Goal: Check status: Check status

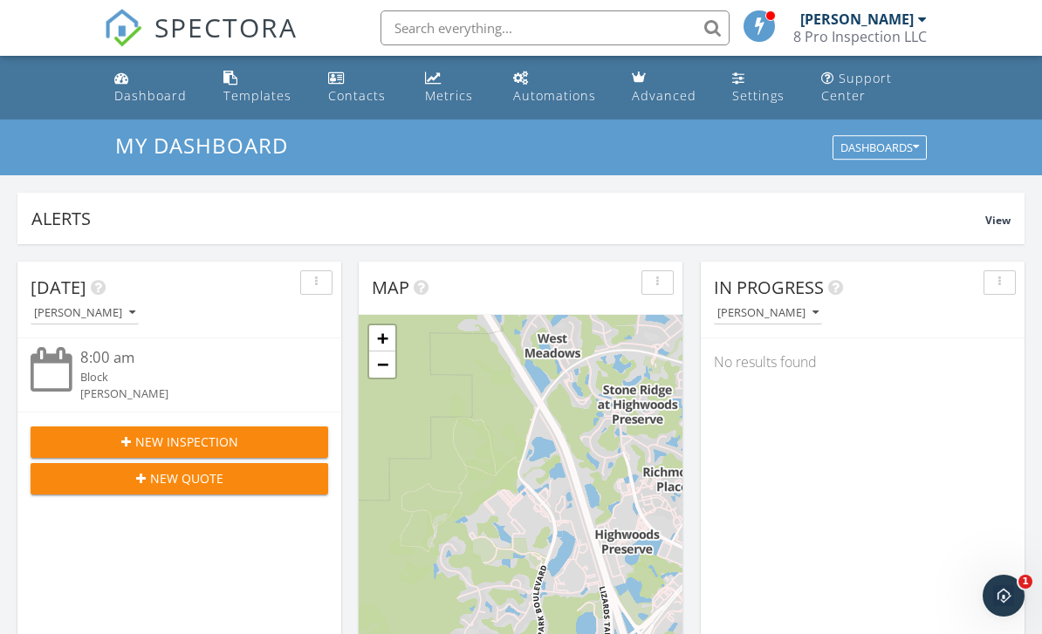
click at [922, 23] on div at bounding box center [922, 19] width 9 height 14
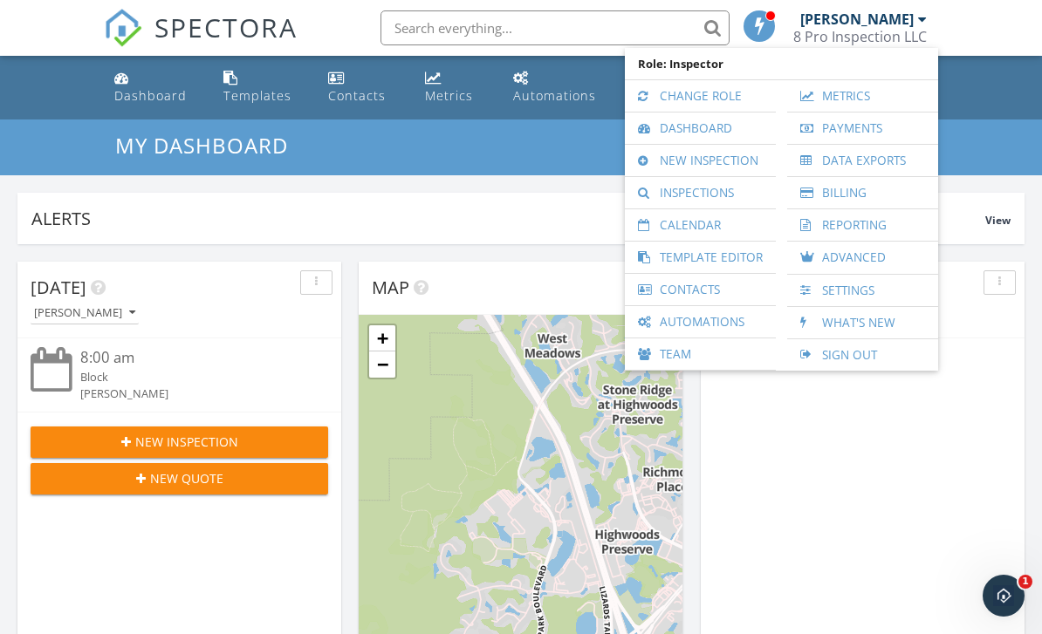
click at [730, 191] on link "Inspections" at bounding box center [701, 192] width 134 height 31
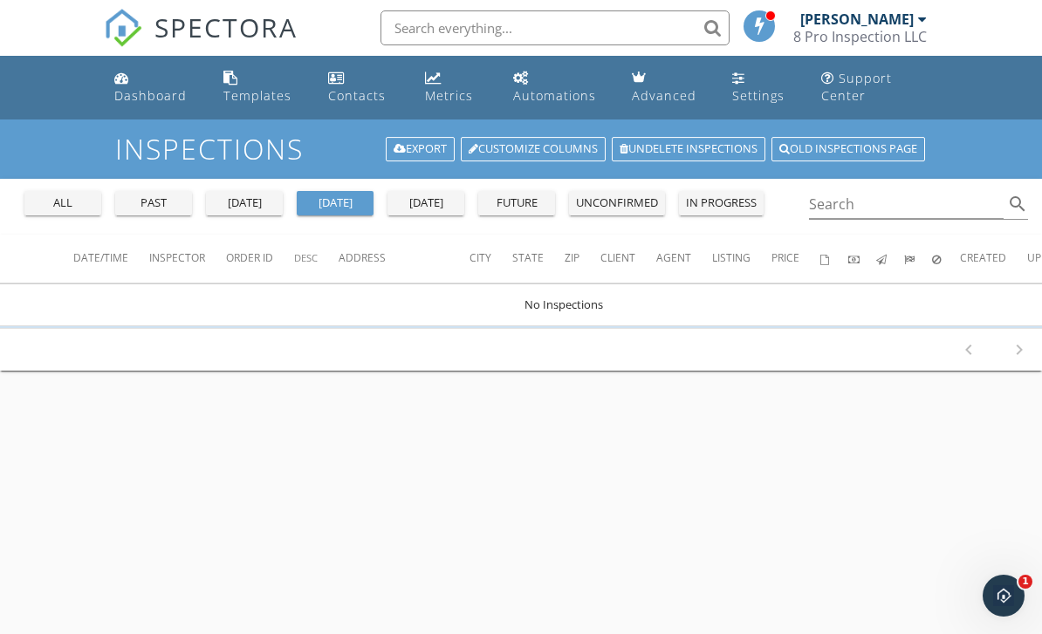
click at [152, 197] on div "past" at bounding box center [153, 203] width 63 height 17
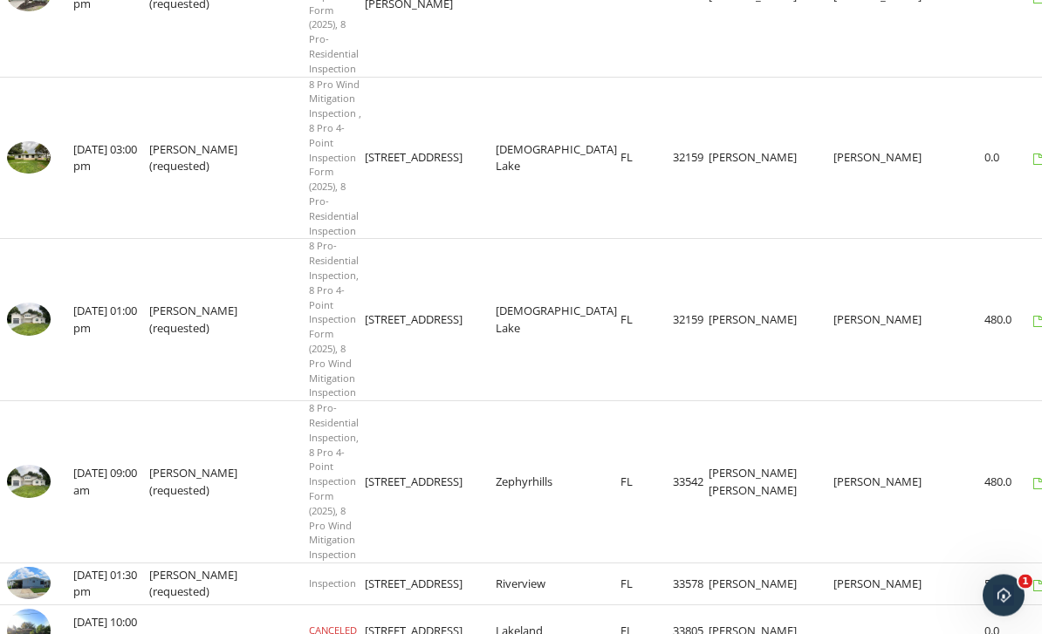
scroll to position [617, 0]
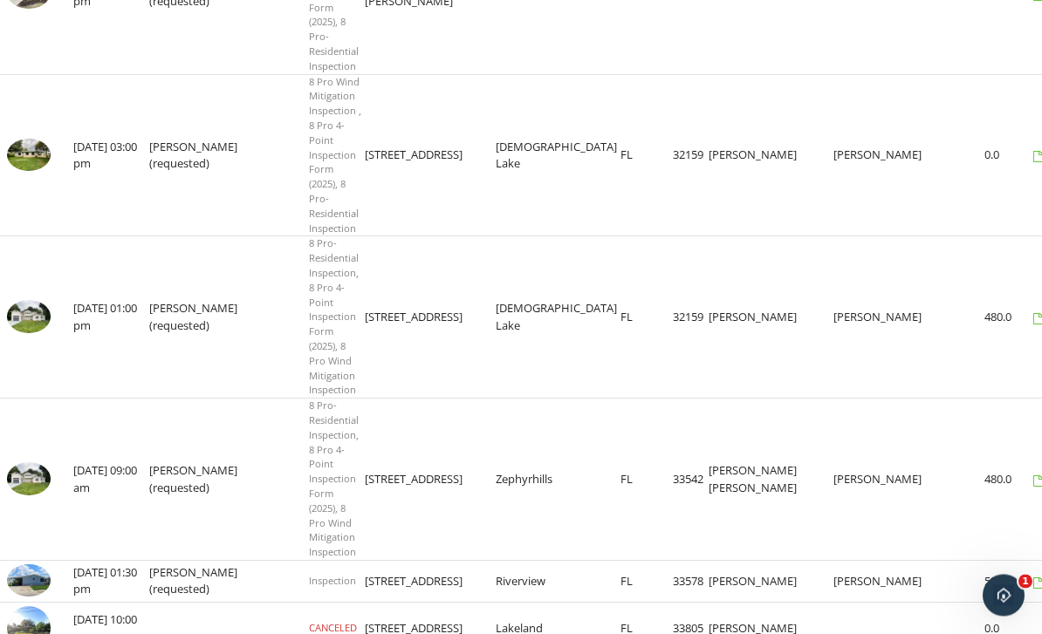
click at [23, 463] on img at bounding box center [29, 479] width 44 height 33
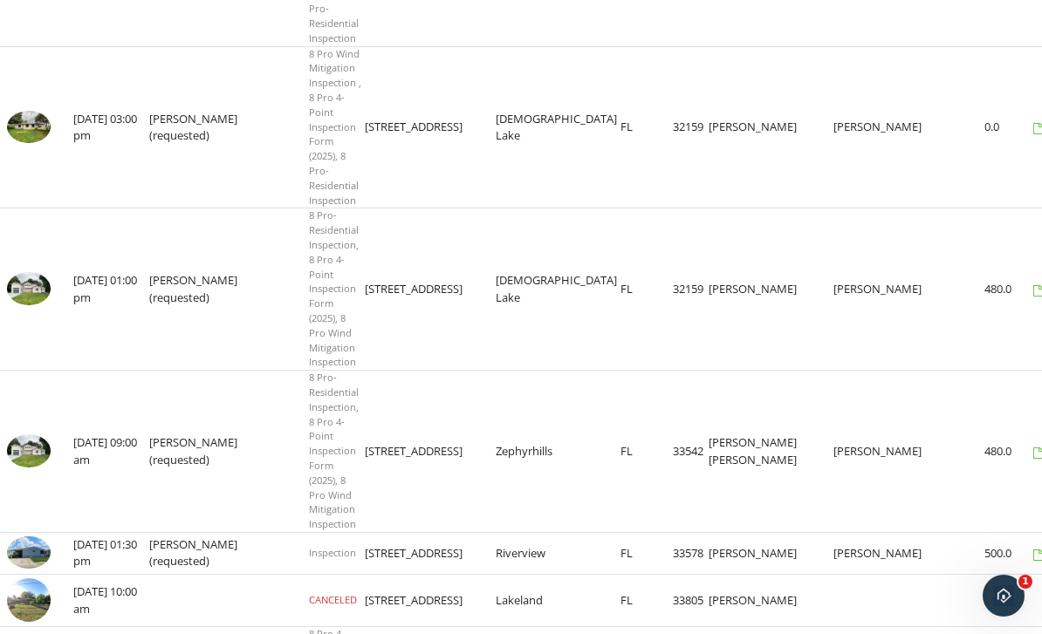
click at [24, 435] on img at bounding box center [29, 451] width 44 height 33
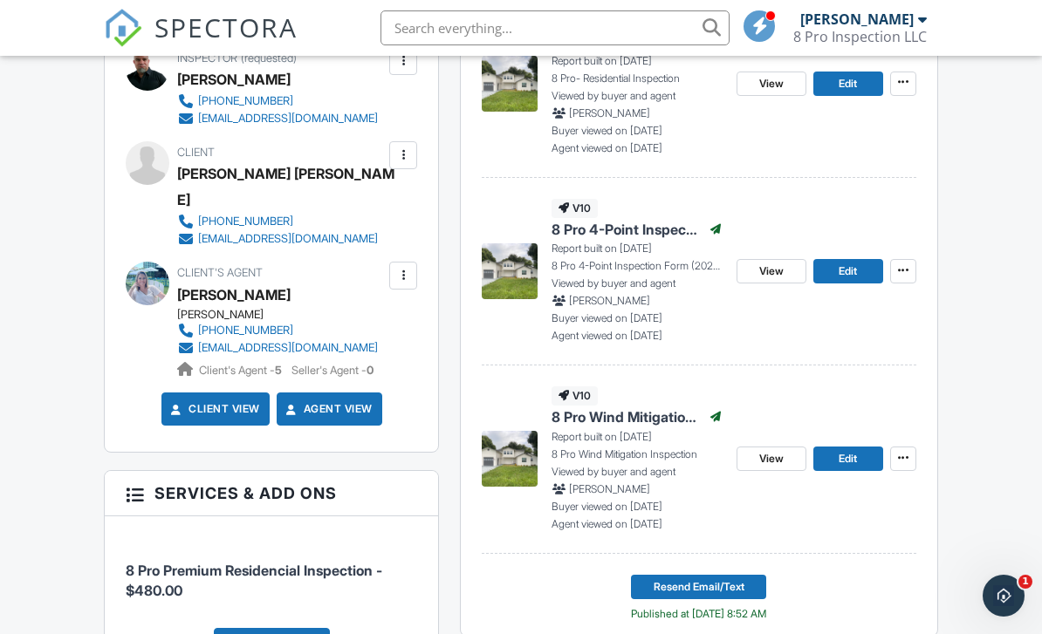
click at [773, 462] on span "View" at bounding box center [771, 458] width 24 height 17
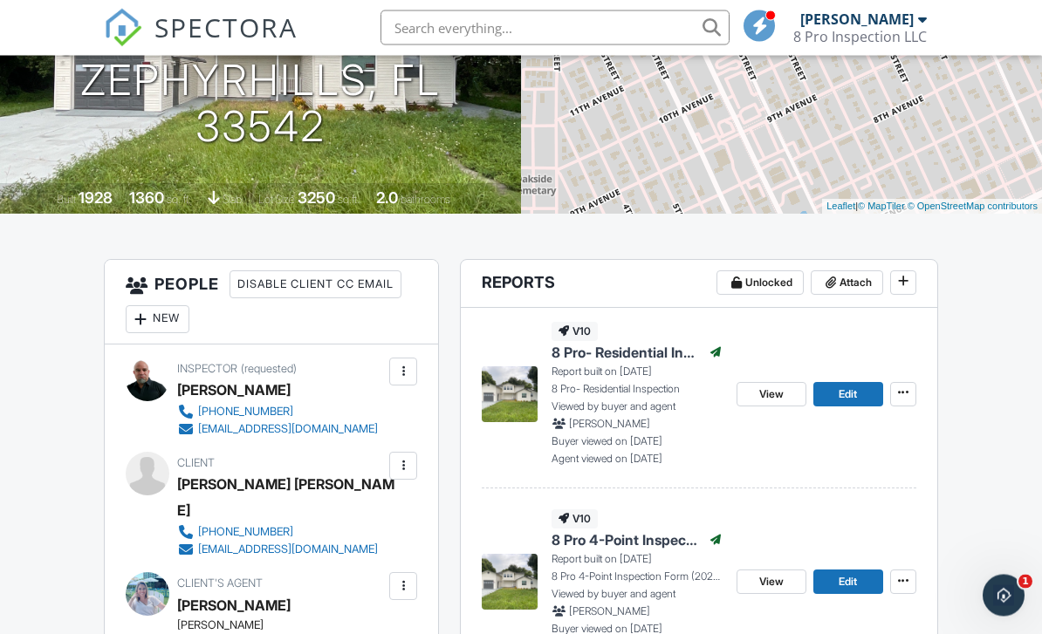
scroll to position [271, 0]
click at [832, 610] on div "View Edit" at bounding box center [826, 582] width 180 height 145
click at [755, 585] on link "View" at bounding box center [771, 582] width 70 height 24
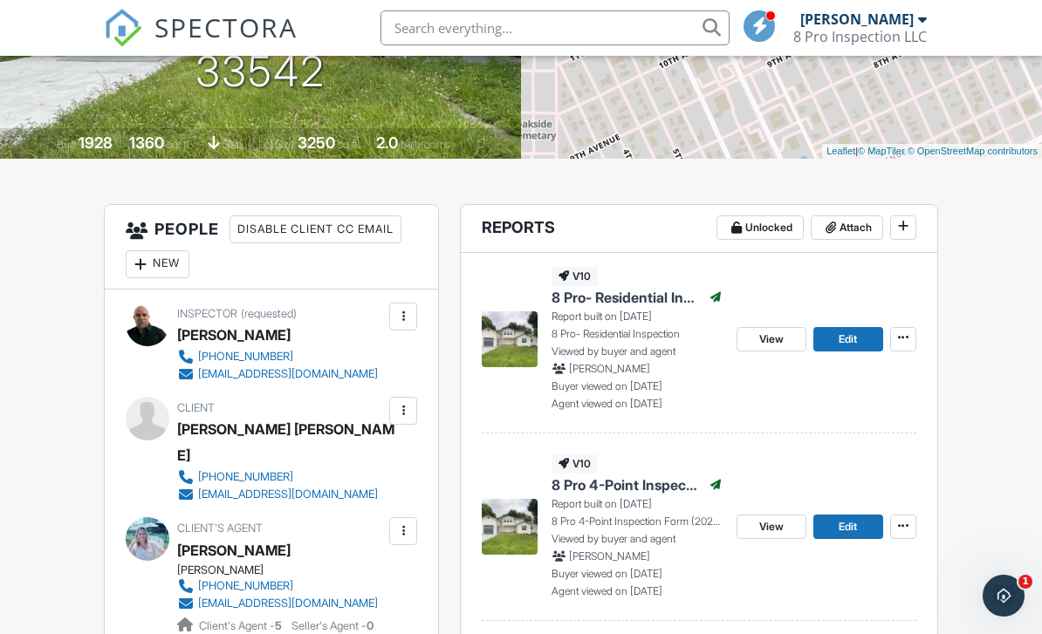
scroll to position [326, 0]
